Goal: Transaction & Acquisition: Purchase product/service

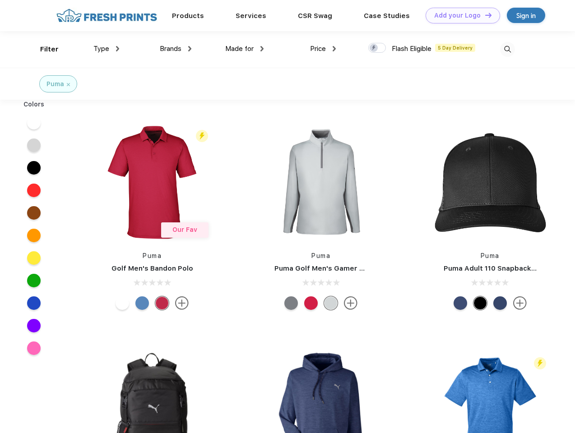
scroll to position [0, 0]
click at [460, 15] on link "Add your Logo Design Tool" at bounding box center [463, 16] width 74 height 16
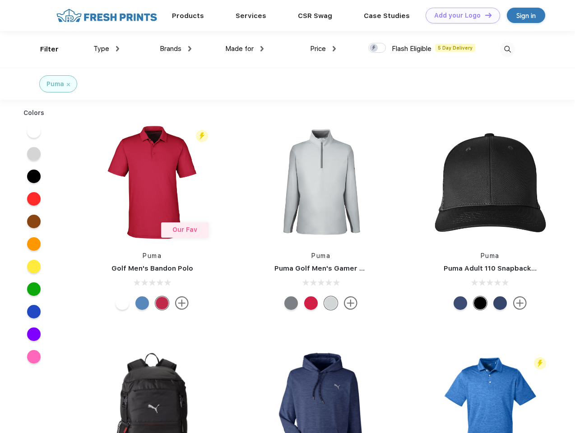
click at [0, 0] on div "Design Tool" at bounding box center [0, 0] width 0 height 0
click at [484, 15] on link "Add your Logo Design Tool" at bounding box center [463, 16] width 74 height 16
click at [43, 49] on div "Filter" at bounding box center [49, 49] width 19 height 10
click at [107, 49] on span "Type" at bounding box center [101, 49] width 16 height 8
click at [176, 49] on span "Brands" at bounding box center [171, 49] width 22 height 8
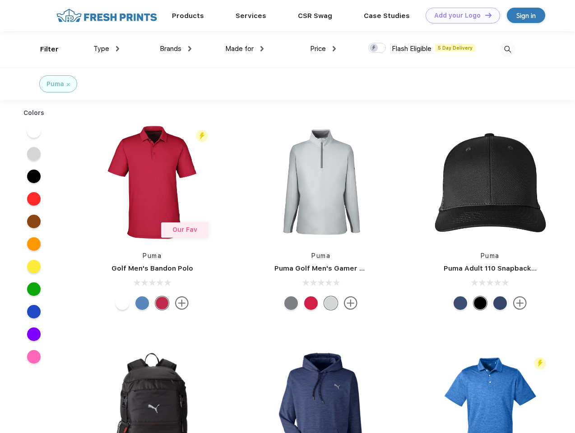
click at [245, 49] on span "Made for" at bounding box center [239, 49] width 28 height 8
click at [323, 49] on span "Price" at bounding box center [318, 49] width 16 height 8
click at [377, 48] on div at bounding box center [377, 48] width 18 height 10
click at [374, 48] on input "checkbox" at bounding box center [371, 45] width 6 height 6
click at [507, 49] on img at bounding box center [507, 49] width 15 height 15
